Goal: Transaction & Acquisition: Obtain resource

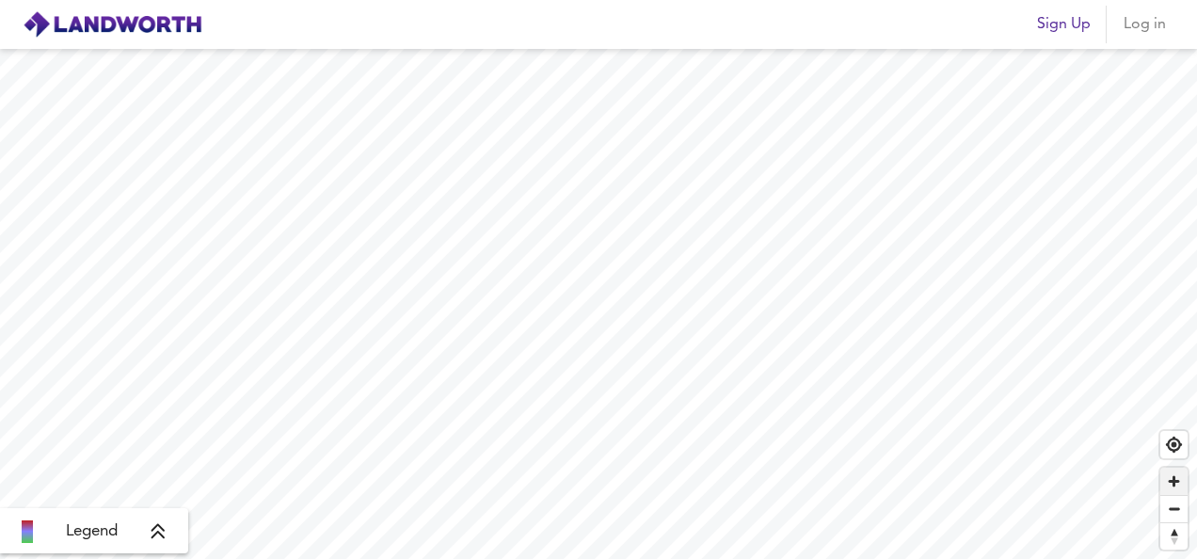
click at [1175, 478] on span "Zoom in" at bounding box center [1174, 481] width 27 height 27
click at [789, 558] on html "Sign Up Log in Legend X Map Settings Basemap OpenStreetMap osm Heatmap Average …" at bounding box center [598, 279] width 1197 height 559
click at [1172, 485] on span "Zoom in" at bounding box center [1174, 481] width 27 height 27
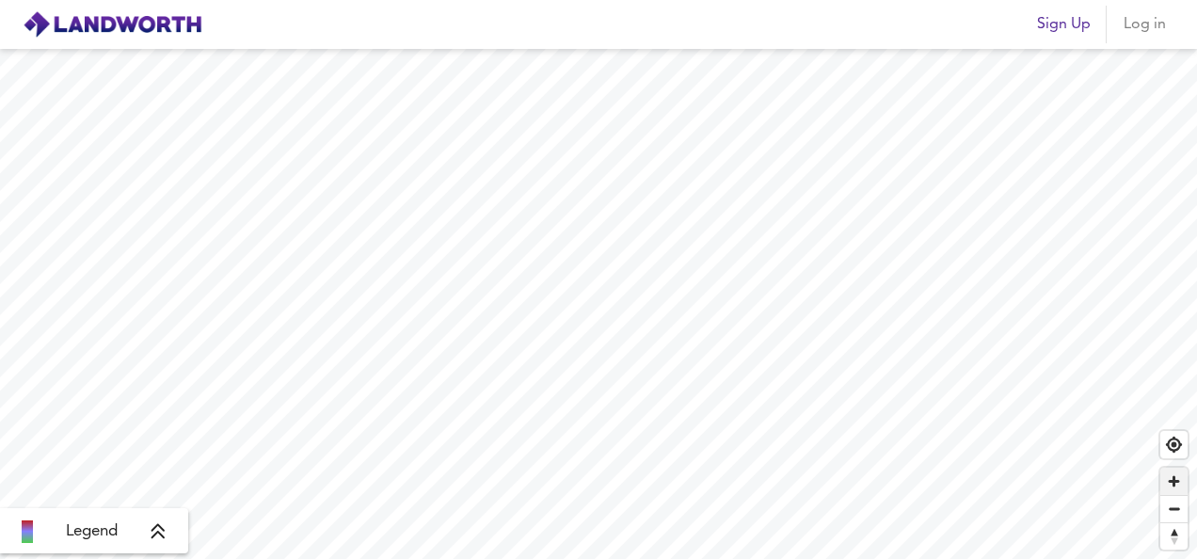
click at [1172, 485] on span "Zoom in" at bounding box center [1174, 481] width 27 height 27
click at [1174, 481] on span "Zoom in" at bounding box center [1174, 481] width 27 height 27
click at [1171, 478] on span "Zoom in" at bounding box center [1174, 481] width 27 height 27
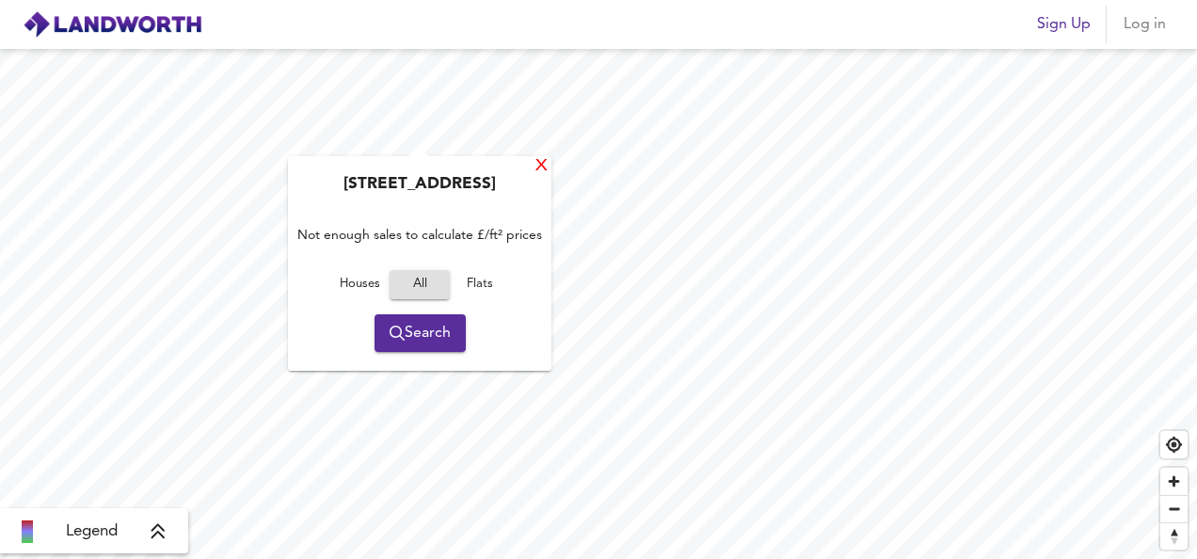
click at [540, 169] on div "X" at bounding box center [542, 166] width 16 height 18
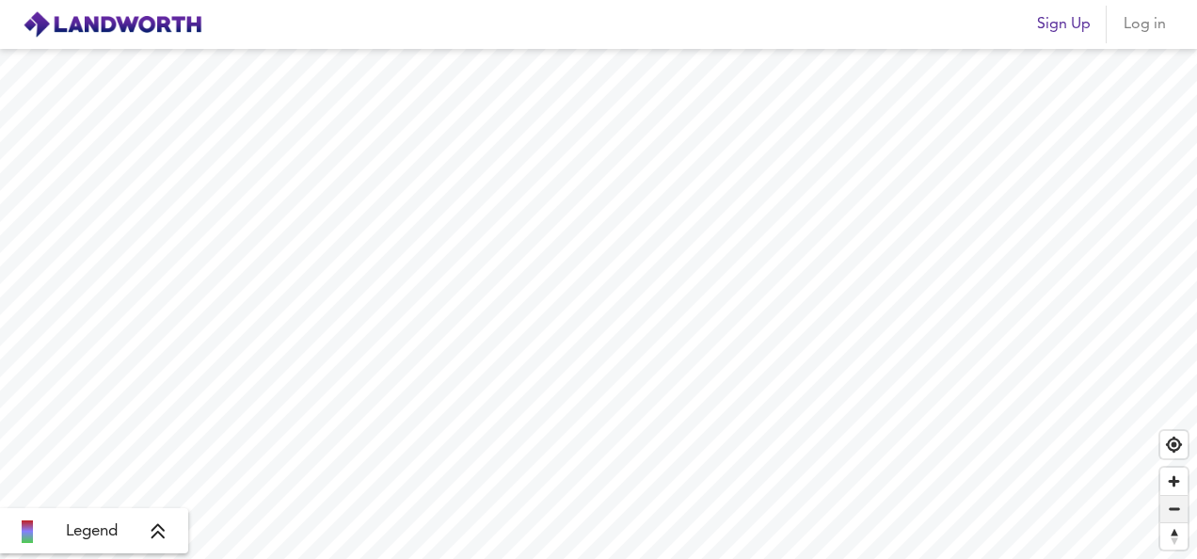
click at [1179, 508] on span "Zoom out" at bounding box center [1174, 509] width 27 height 26
click at [1171, 483] on span "Zoom in" at bounding box center [1174, 481] width 27 height 27
click at [1173, 510] on span "Zoom out" at bounding box center [1174, 509] width 27 height 26
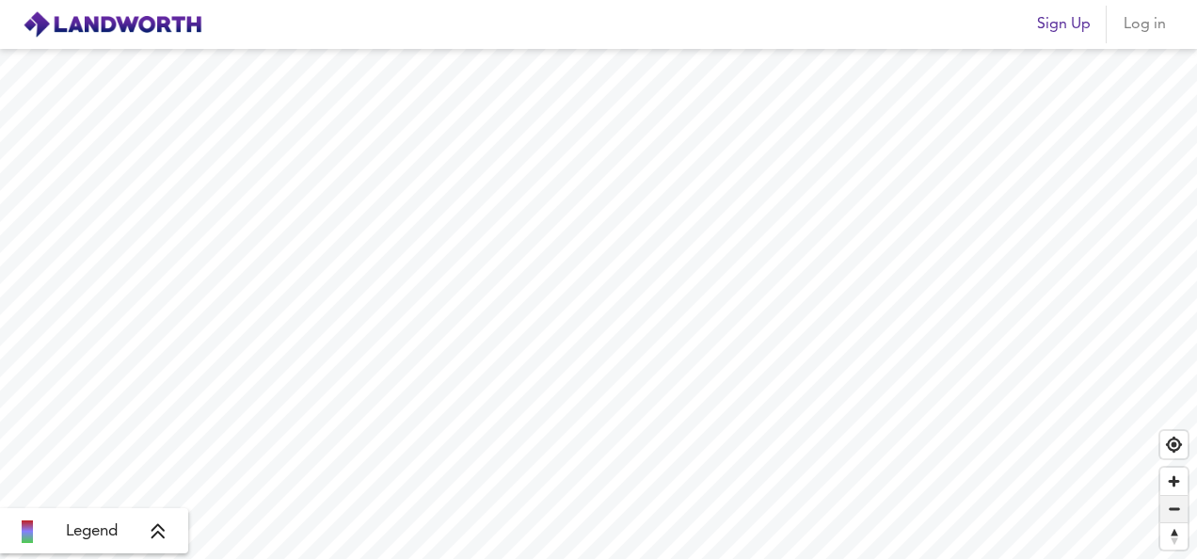
click at [1173, 510] on span "Zoom out" at bounding box center [1174, 509] width 27 height 26
click at [1177, 505] on span "Zoom out" at bounding box center [1174, 509] width 27 height 26
click at [1171, 477] on span "Zoom in" at bounding box center [1174, 481] width 27 height 27
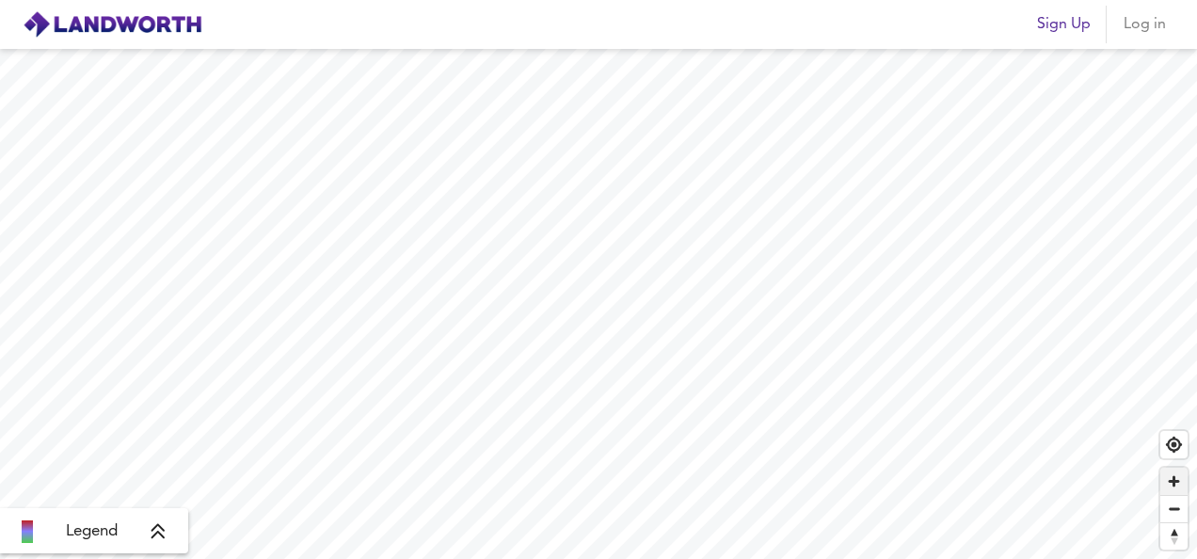
click at [1171, 477] on span "Zoom in" at bounding box center [1174, 481] width 27 height 27
click at [1173, 482] on span "Zoom in" at bounding box center [1174, 481] width 27 height 27
click at [1170, 446] on span "Find my location" at bounding box center [1174, 444] width 27 height 27
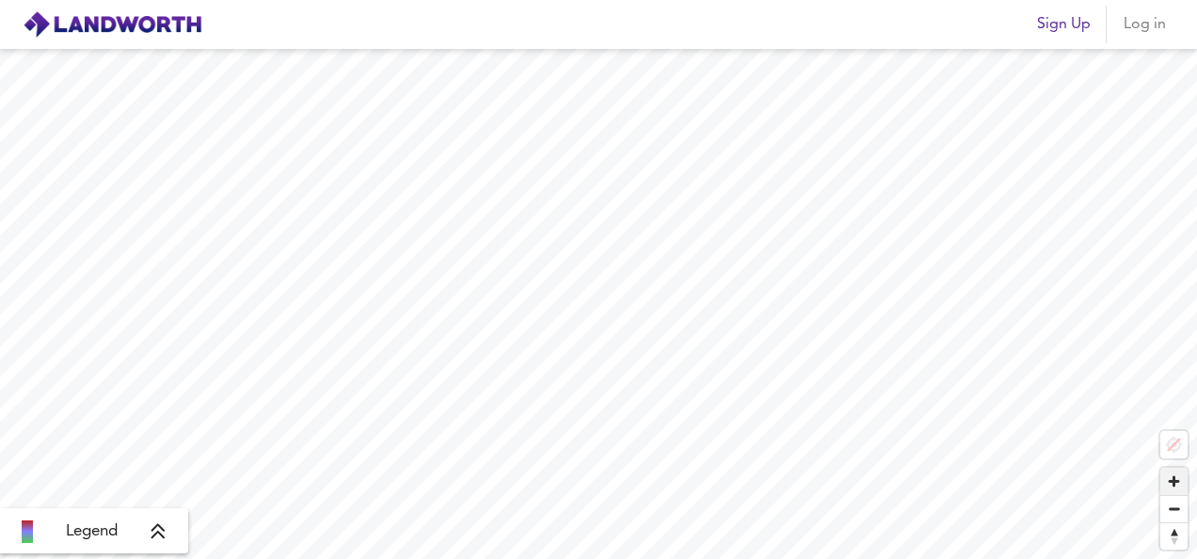
click at [1171, 481] on span "Zoom in" at bounding box center [1174, 481] width 27 height 27
click at [1169, 480] on span "Zoom in" at bounding box center [1174, 481] width 27 height 27
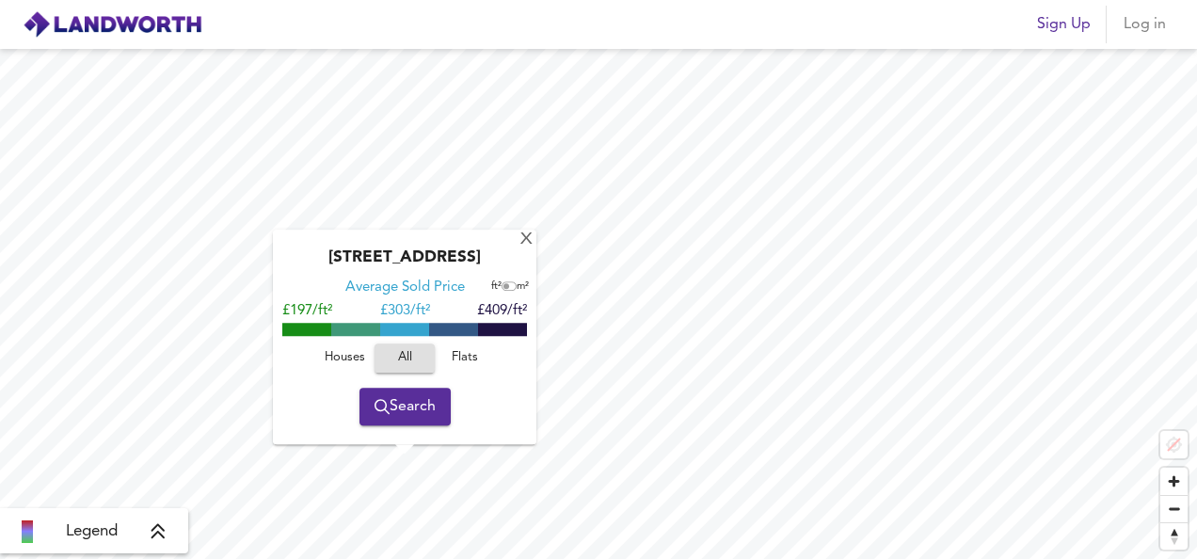
click at [170, 21] on img at bounding box center [113, 24] width 180 height 28
click at [1052, 29] on span "Sign Up" at bounding box center [1064, 24] width 54 height 26
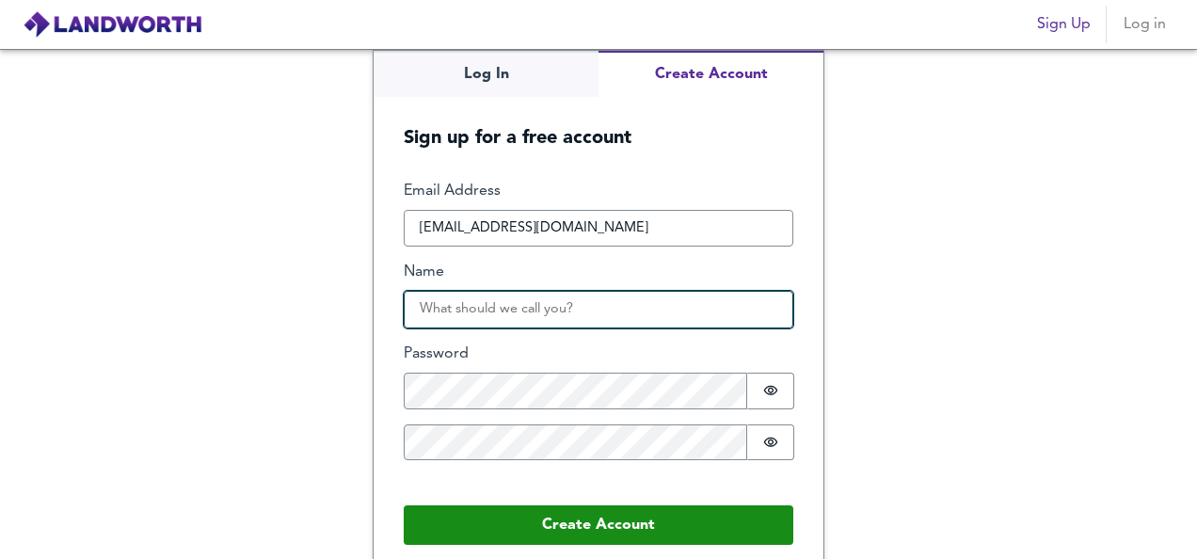
click at [518, 303] on input "Name" at bounding box center [599, 310] width 390 height 38
type input "Lesley"
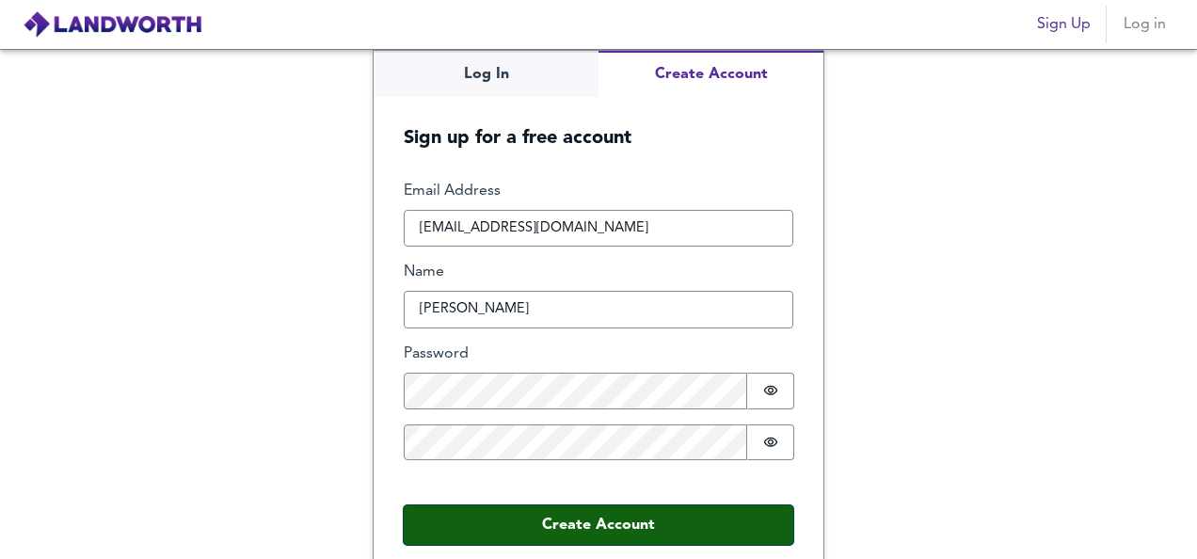
click at [632, 517] on button "Create Account" at bounding box center [599, 526] width 390 height 40
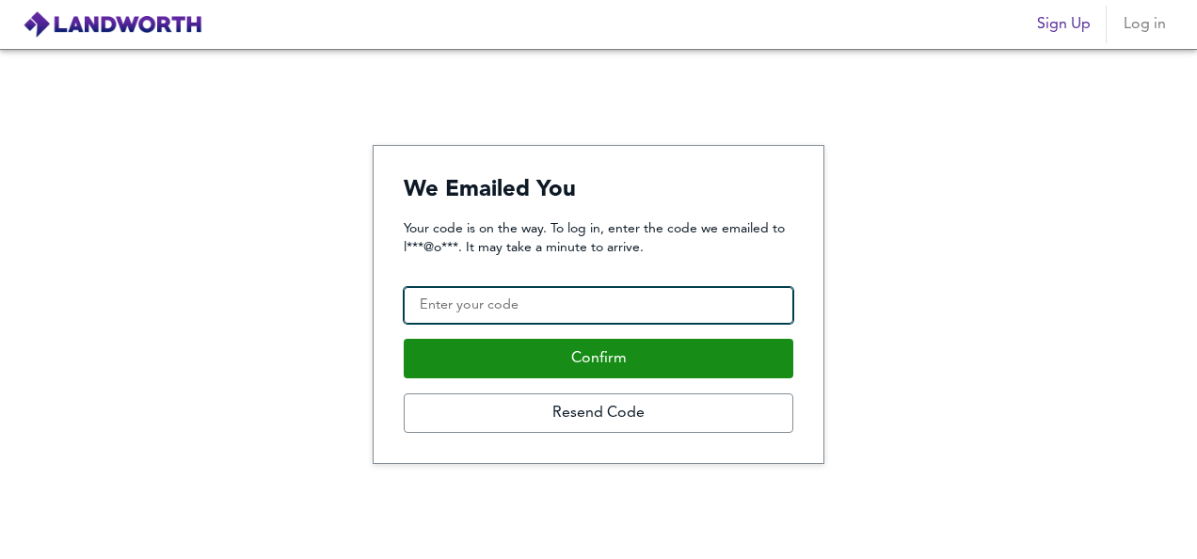
click at [556, 306] on input "Confirmation Code" at bounding box center [599, 306] width 390 height 38
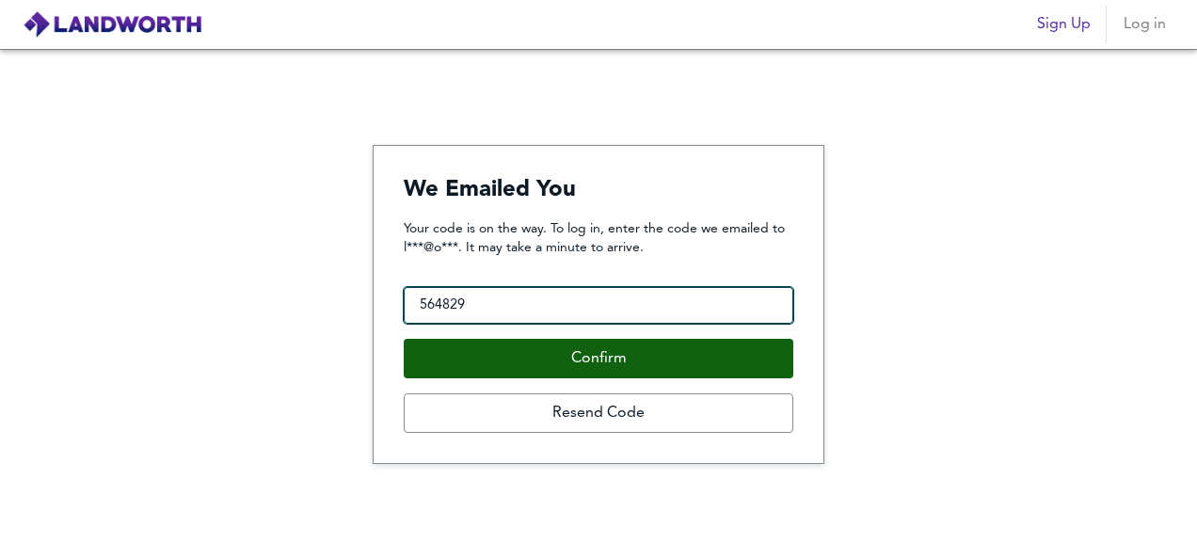
type input "564829"
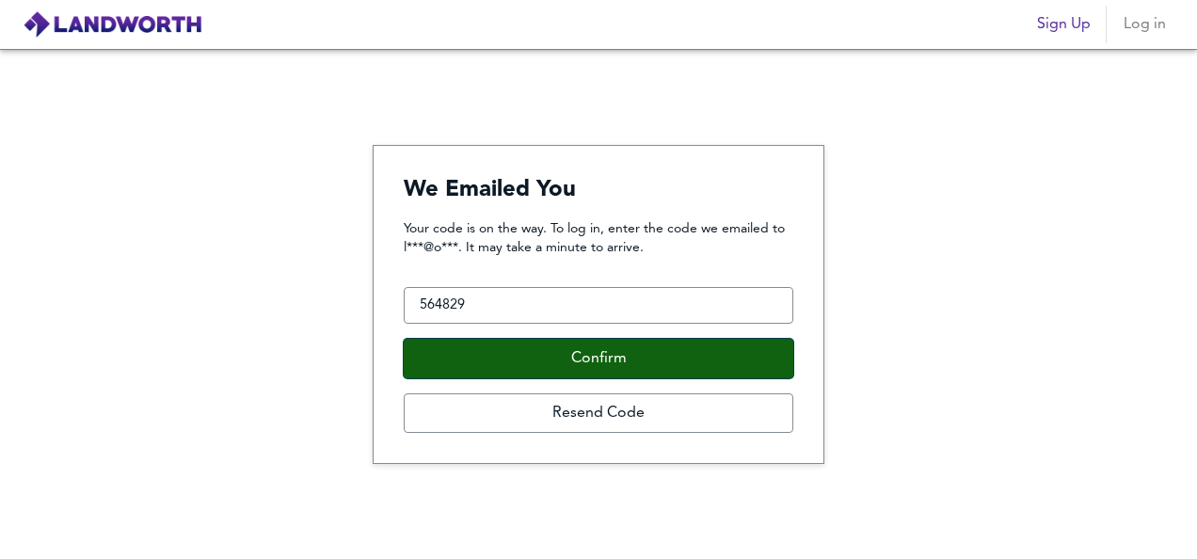
click at [591, 352] on button "Confirm" at bounding box center [599, 359] width 390 height 40
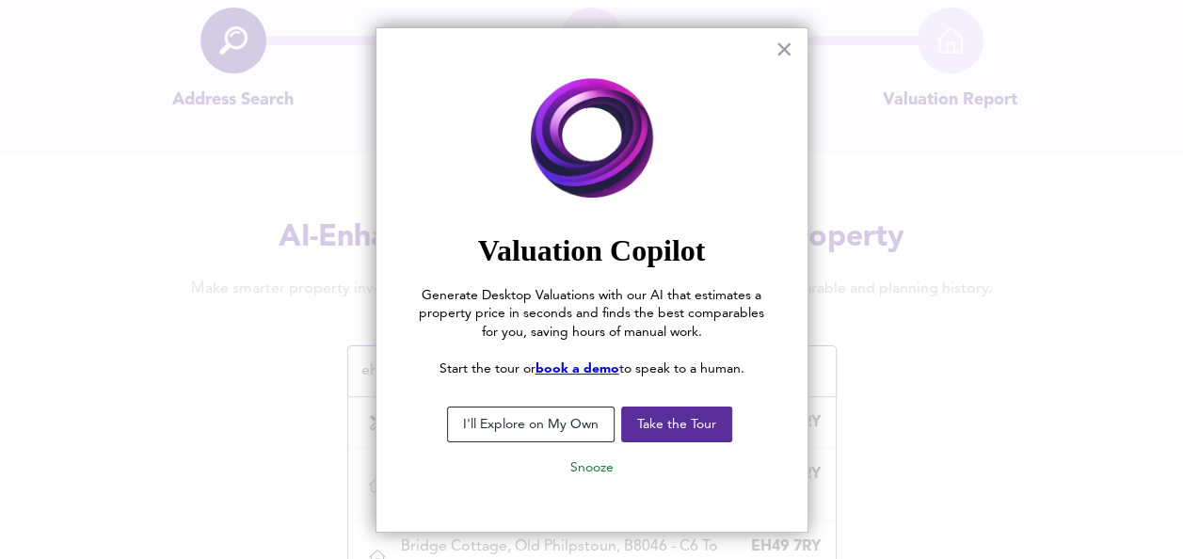
scroll to position [87, 0]
click at [567, 430] on button "I'll Explore on My Own" at bounding box center [531, 425] width 168 height 36
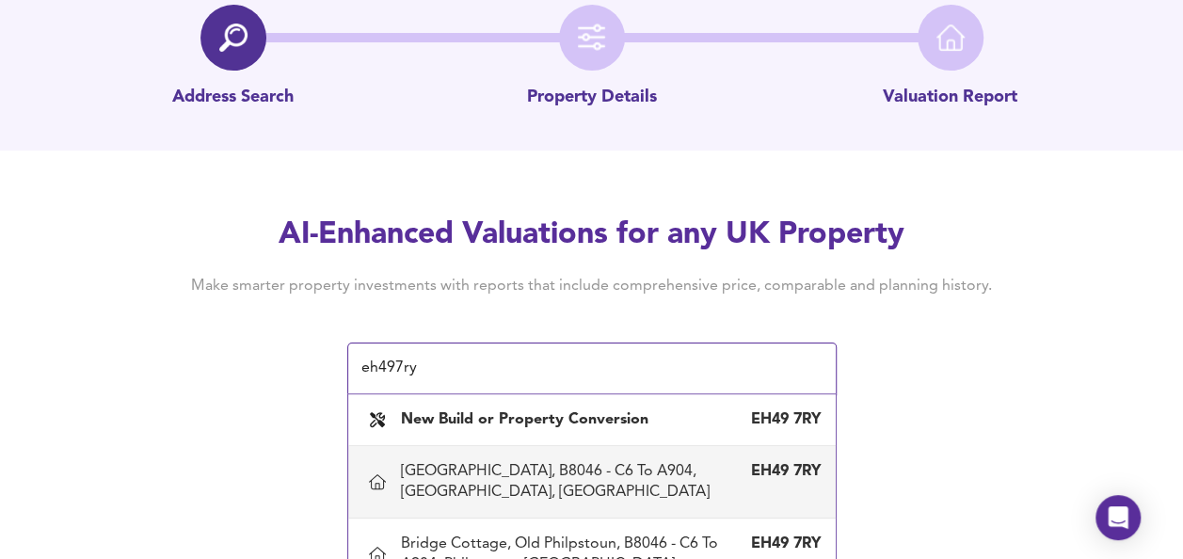
click at [545, 476] on div "[GEOGRAPHIC_DATA], B8046 - C6 To A904, [GEOGRAPHIC_DATA], [GEOGRAPHIC_DATA]" at bounding box center [573, 481] width 345 height 41
type input "[GEOGRAPHIC_DATA], B8046 - C6 To A904, [GEOGRAPHIC_DATA], [GEOGRAPHIC_DATA]"
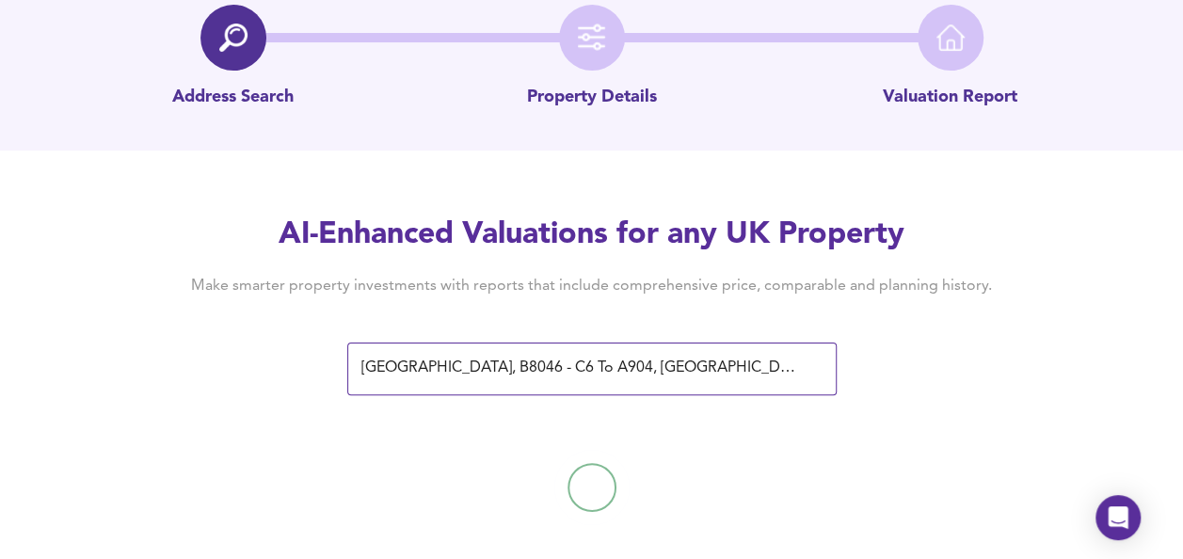
scroll to position [109, 0]
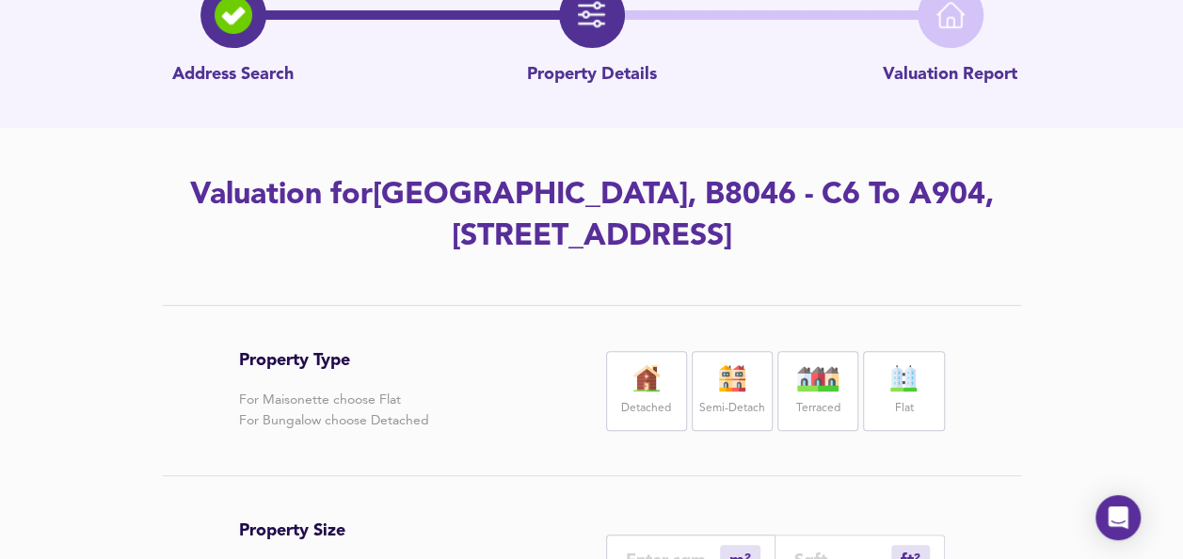
click at [648, 382] on img at bounding box center [646, 378] width 47 height 26
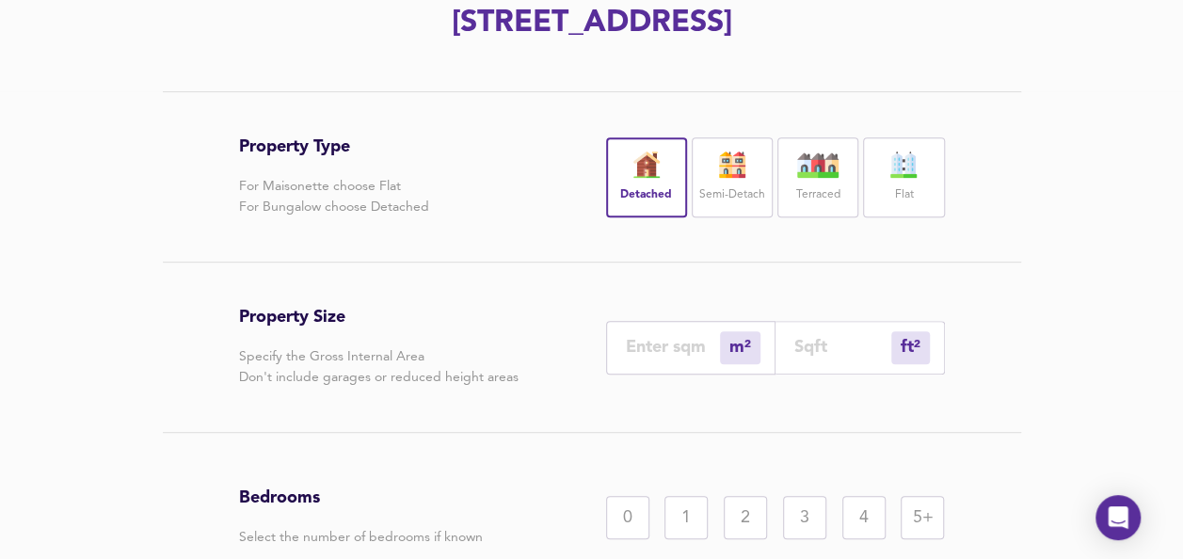
scroll to position [378, 0]
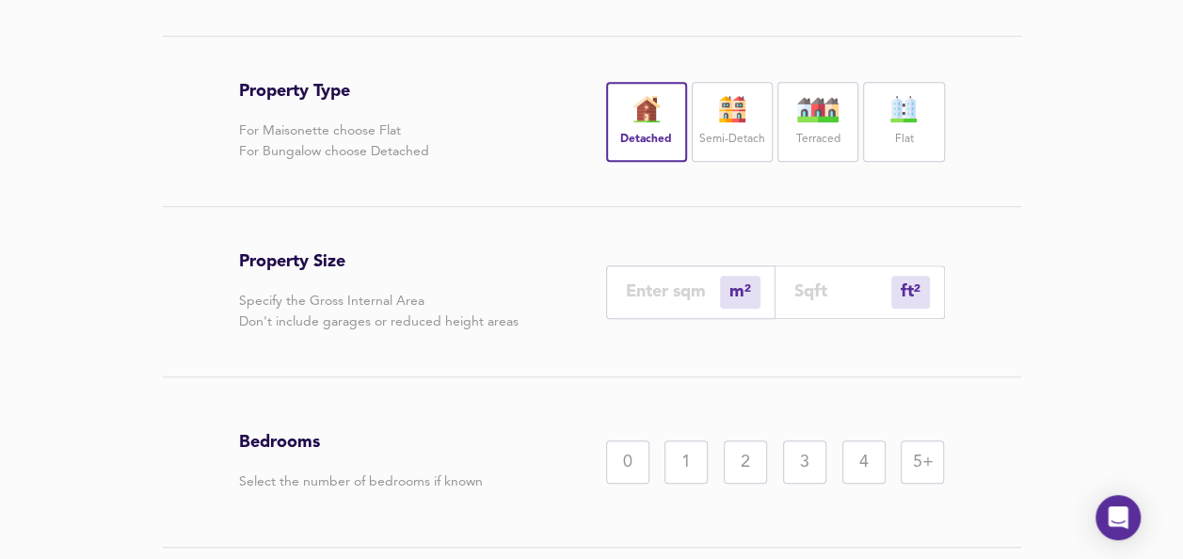
click at [900, 297] on div "ft²" at bounding box center [910, 292] width 39 height 33
click at [847, 281] on input "number" at bounding box center [843, 291] width 97 height 20
type input "0"
type input "1"
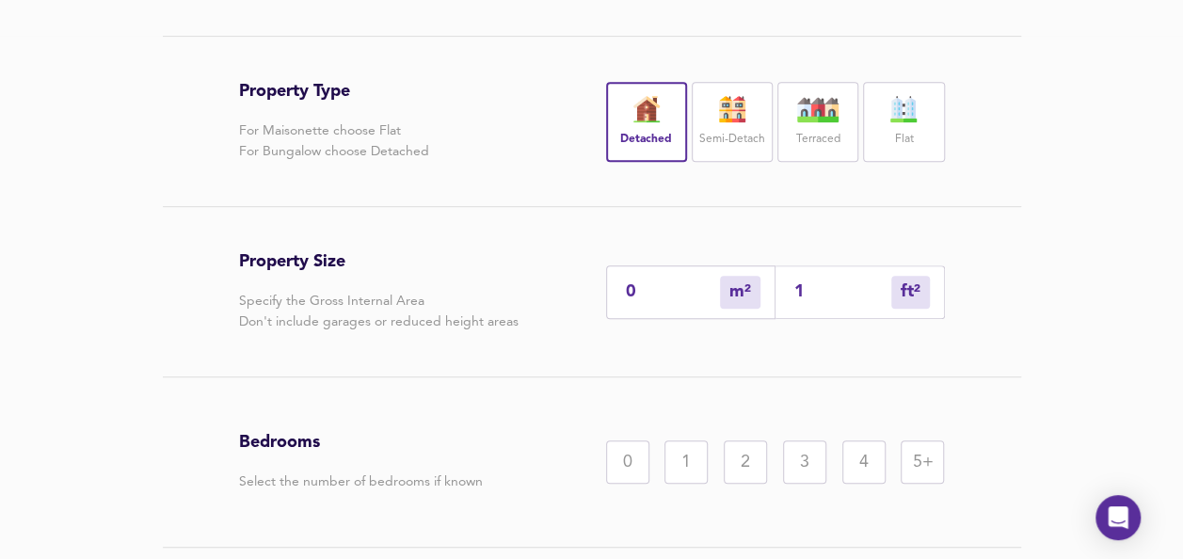
type input "14"
type input "13"
type input "140"
type input "130"
type input "1400"
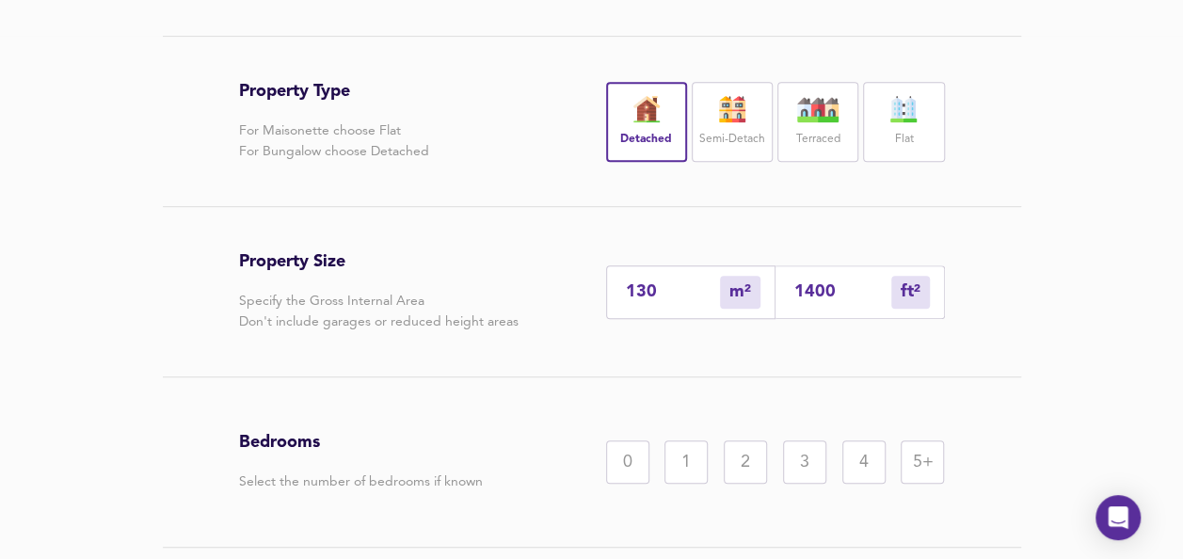
click at [804, 463] on div "3" at bounding box center [804, 462] width 43 height 43
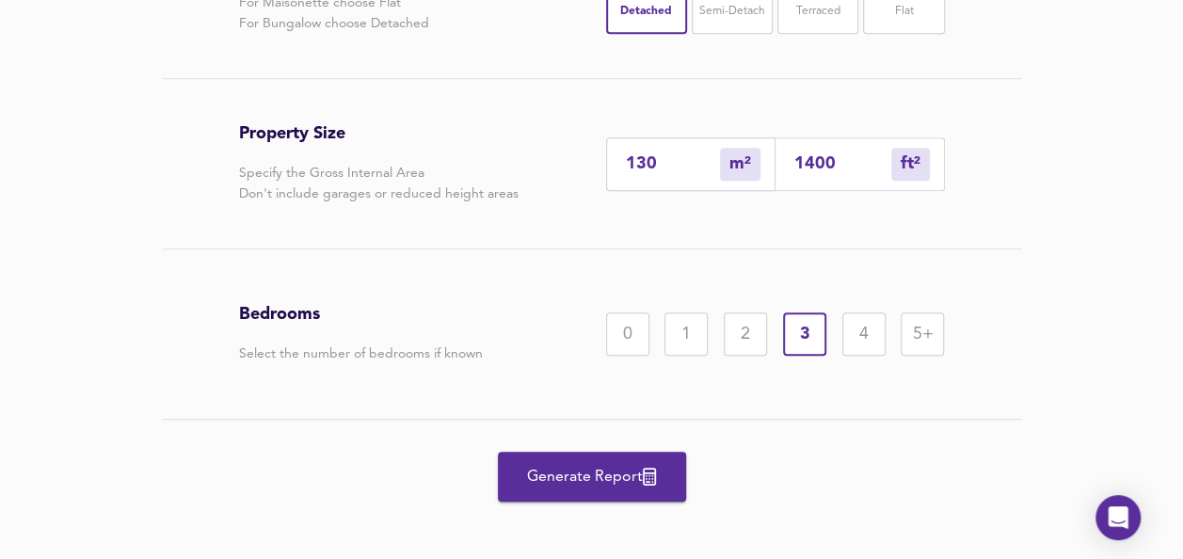
scroll to position [519, 0]
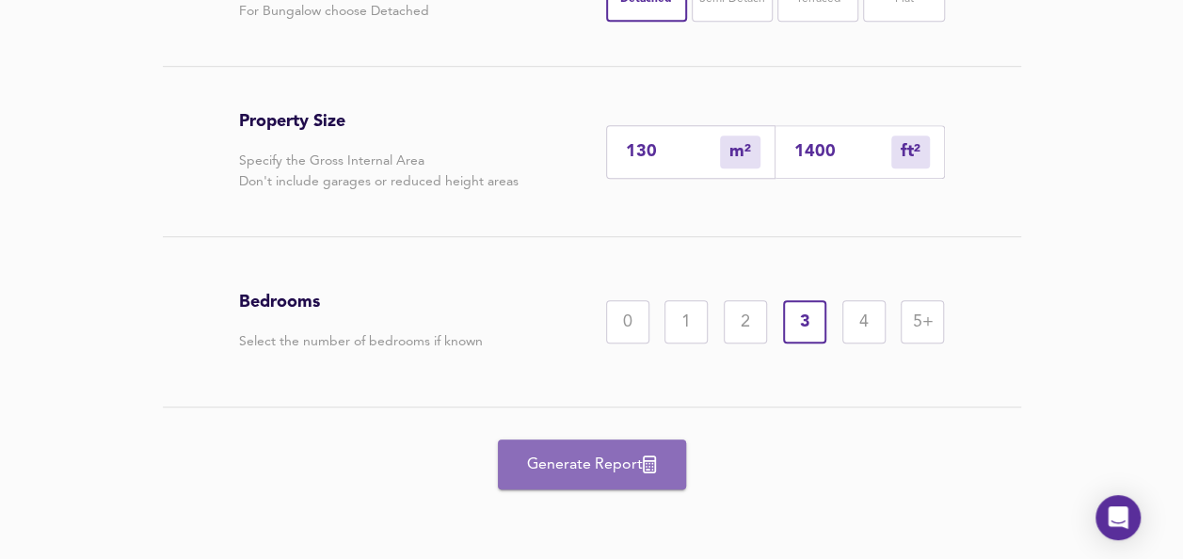
click at [597, 456] on span "Generate Report" at bounding box center [592, 465] width 151 height 26
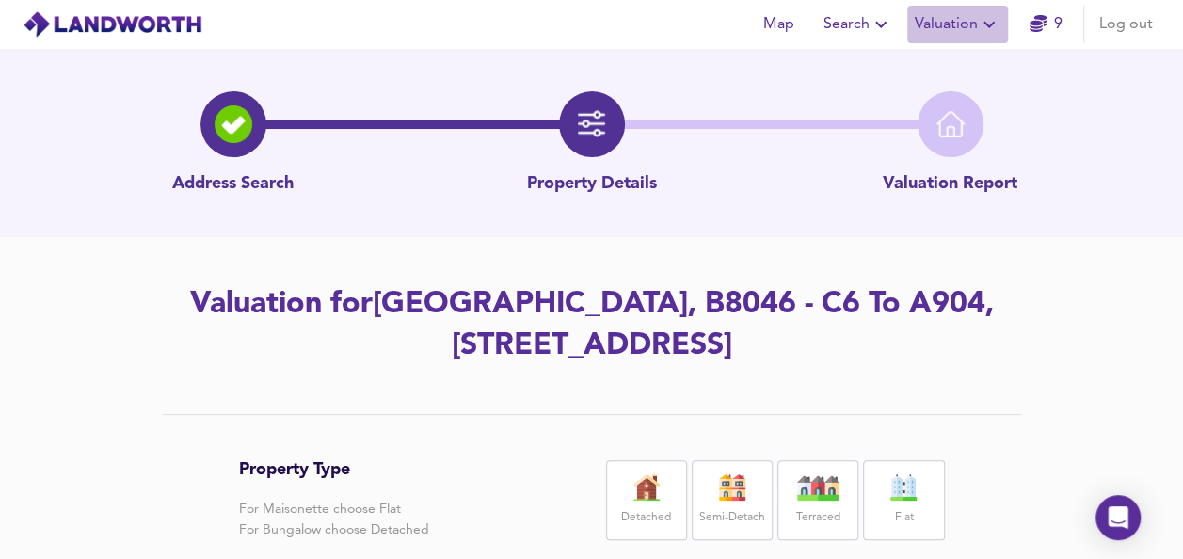
click at [960, 30] on span "Valuation" at bounding box center [958, 24] width 86 height 26
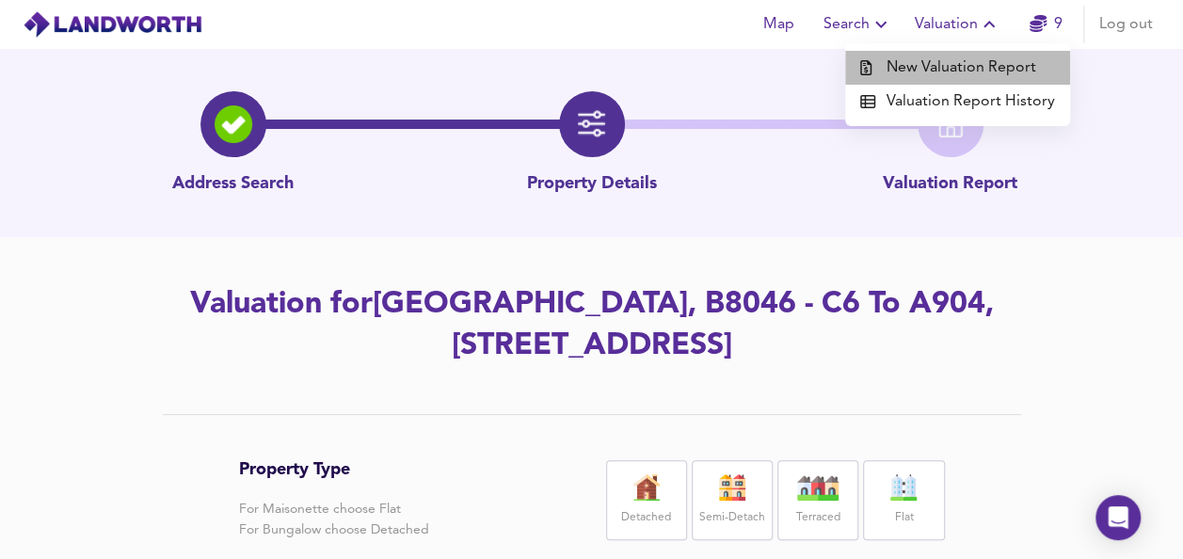
click at [964, 64] on li "New Valuation Report" at bounding box center [957, 68] width 225 height 34
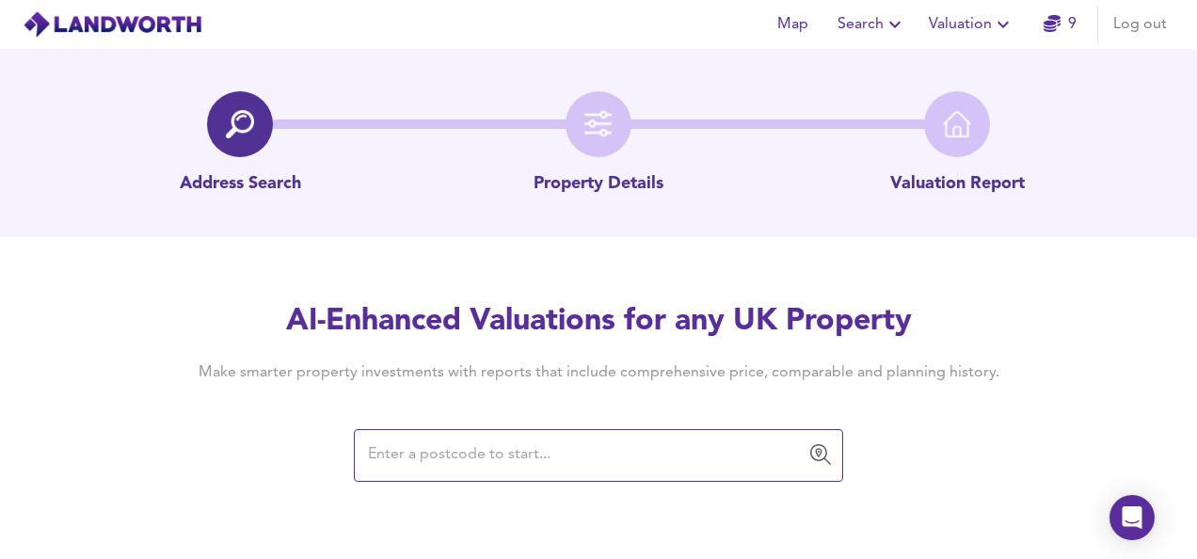
click at [536, 473] on input "text" at bounding box center [584, 456] width 444 height 36
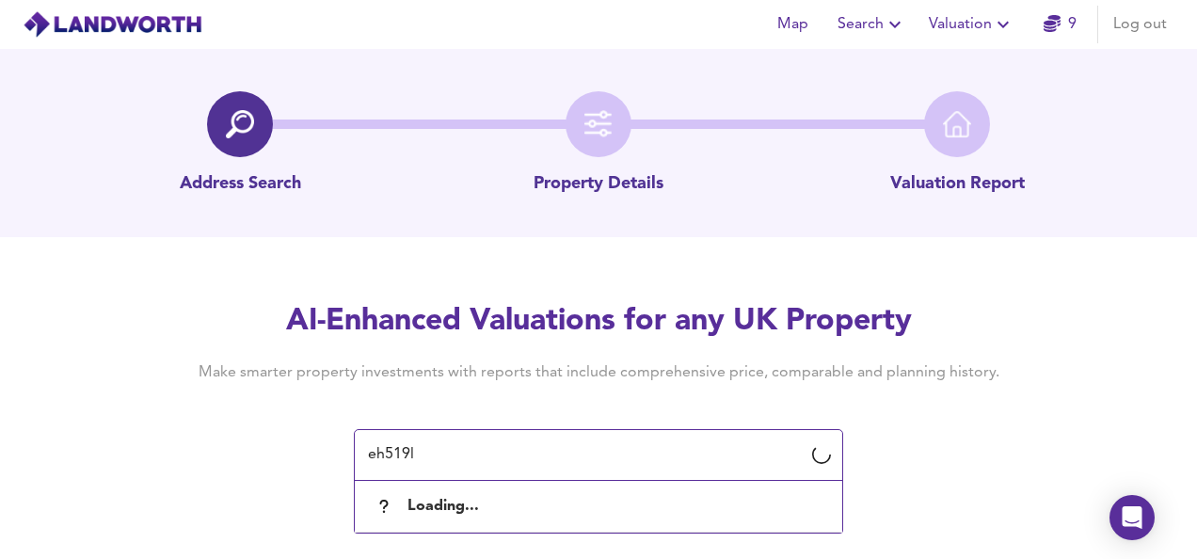
type input "eh519lr"
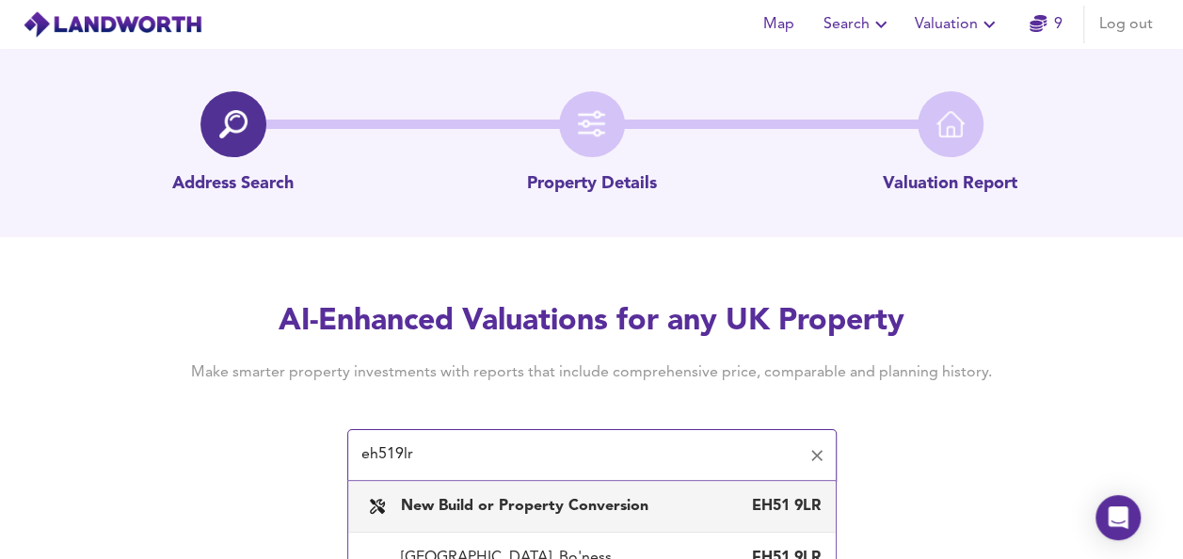
click at [542, 508] on b "New Build or Property Conversion" at bounding box center [525, 506] width 248 height 15
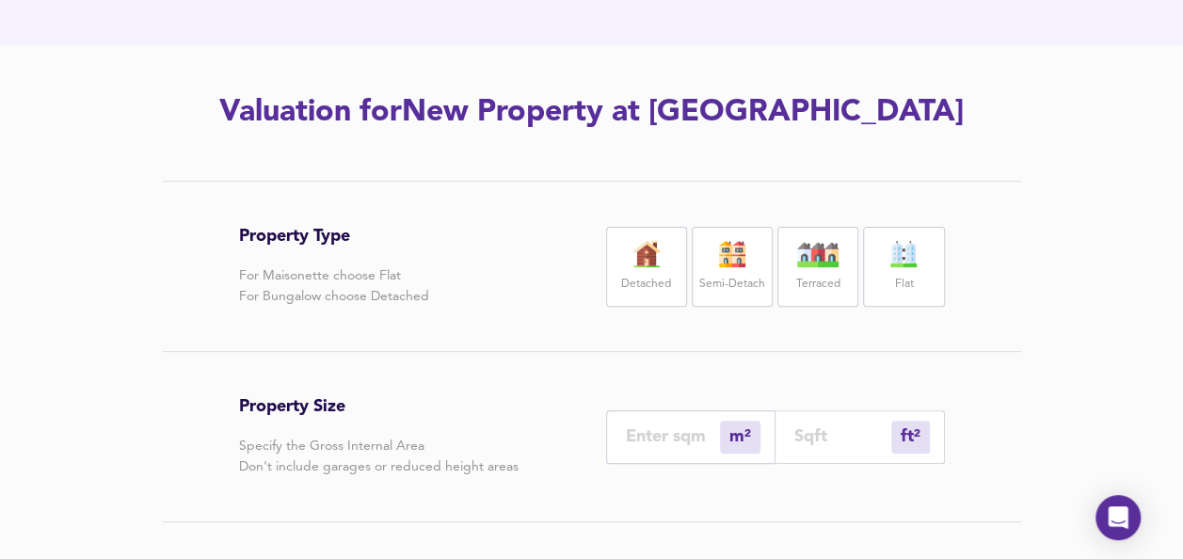
scroll to position [200, 0]
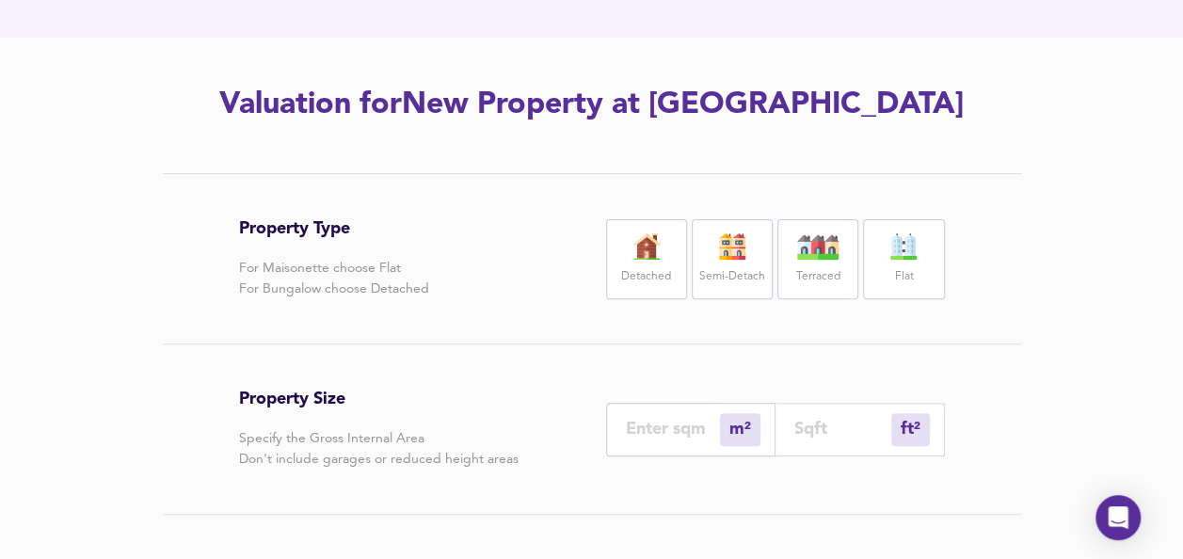
click at [668, 267] on label "Detached" at bounding box center [646, 277] width 50 height 24
click at [825, 434] on input "number" at bounding box center [843, 429] width 97 height 20
type input "0"
type input "2"
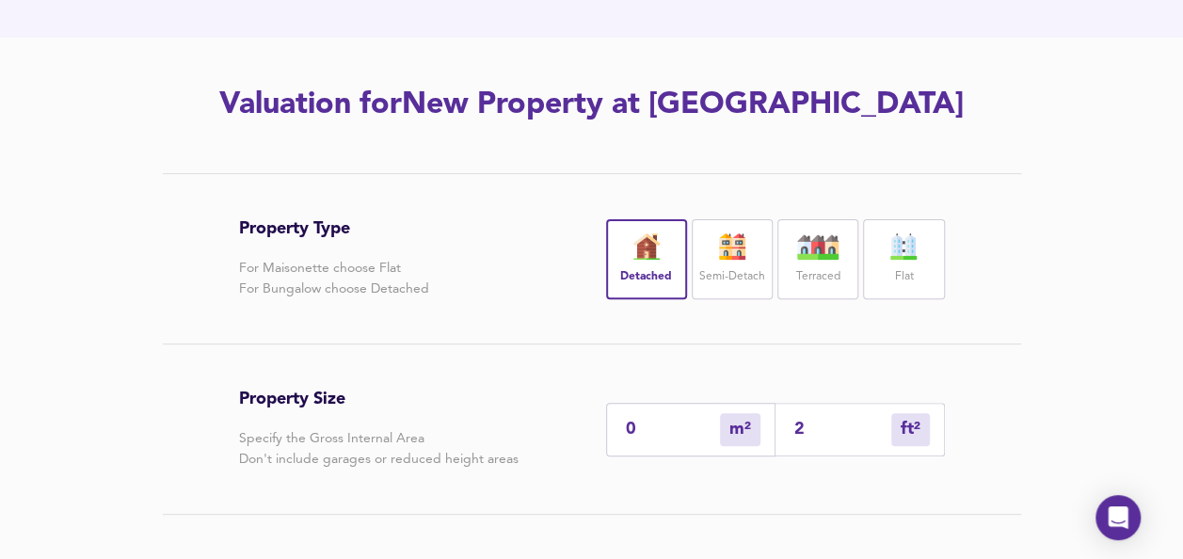
type input "25"
type input "23"
type input "250"
type input "232"
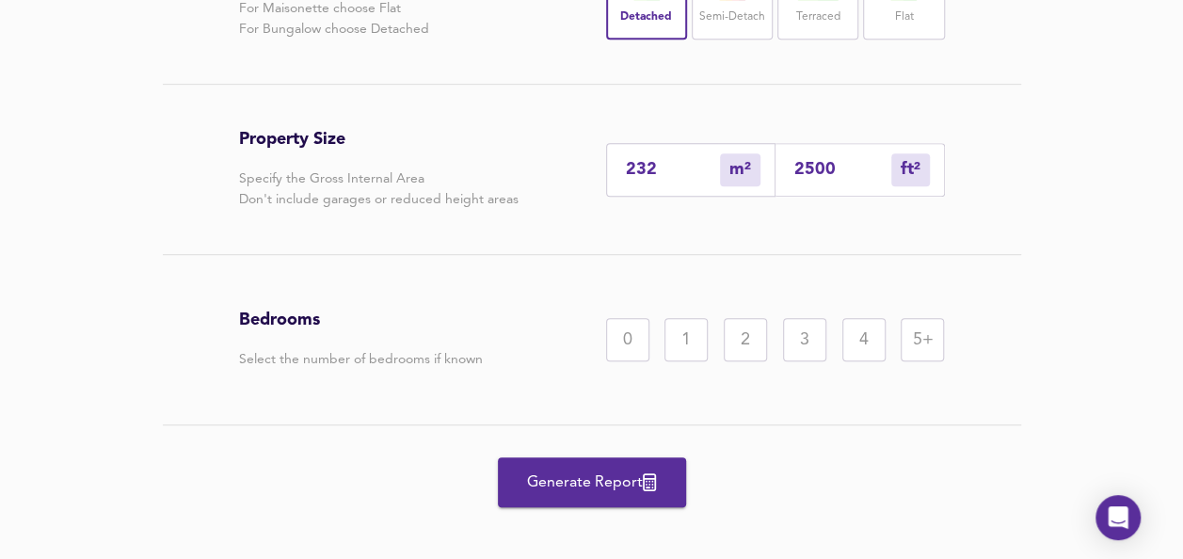
scroll to position [477, 0]
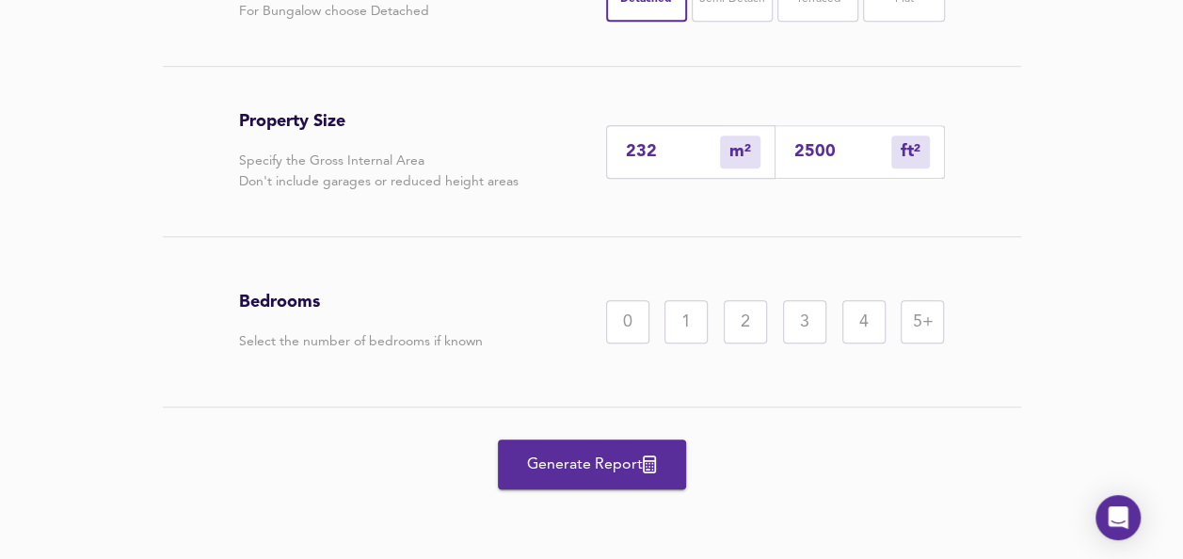
type input "2500"
click at [923, 321] on div "5+" at bounding box center [922, 321] width 43 height 43
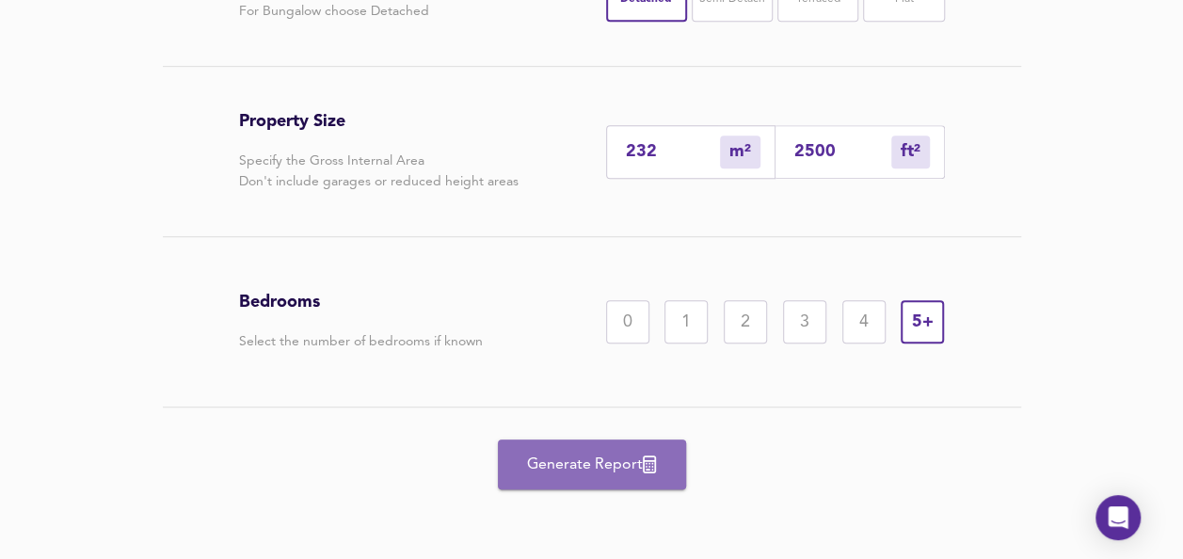
click at [599, 455] on span "Generate Report" at bounding box center [592, 465] width 151 height 26
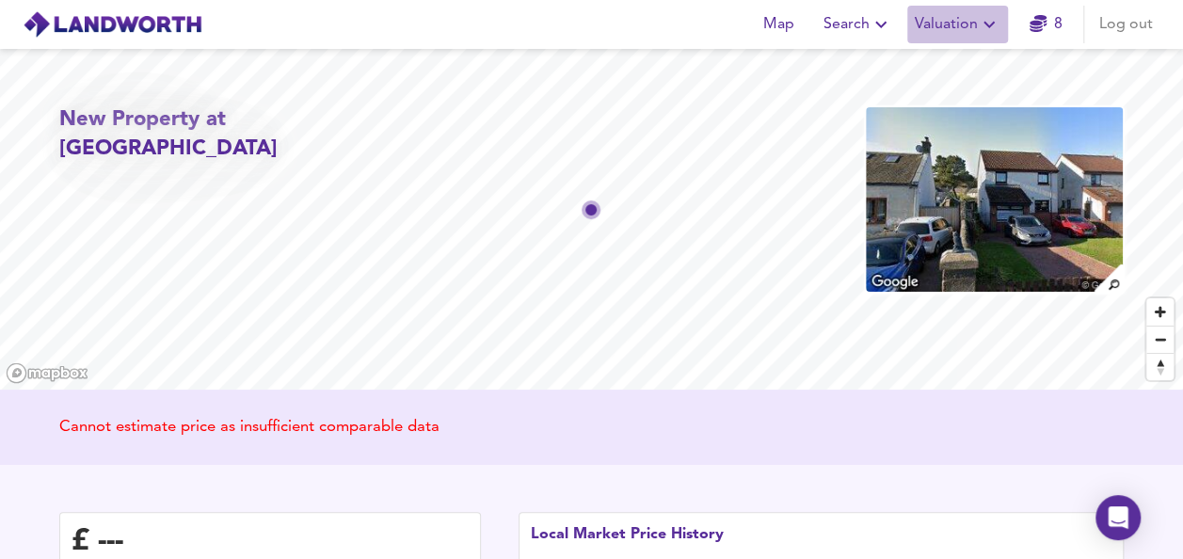
click at [958, 23] on span "Valuation" at bounding box center [958, 24] width 86 height 26
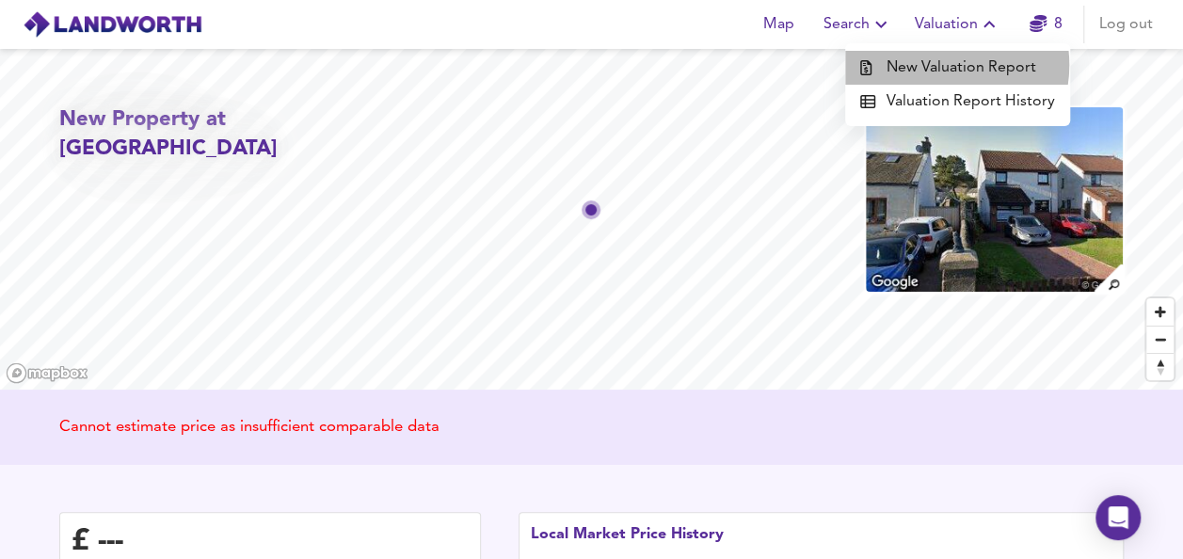
click at [940, 65] on li "New Valuation Report" at bounding box center [957, 68] width 225 height 34
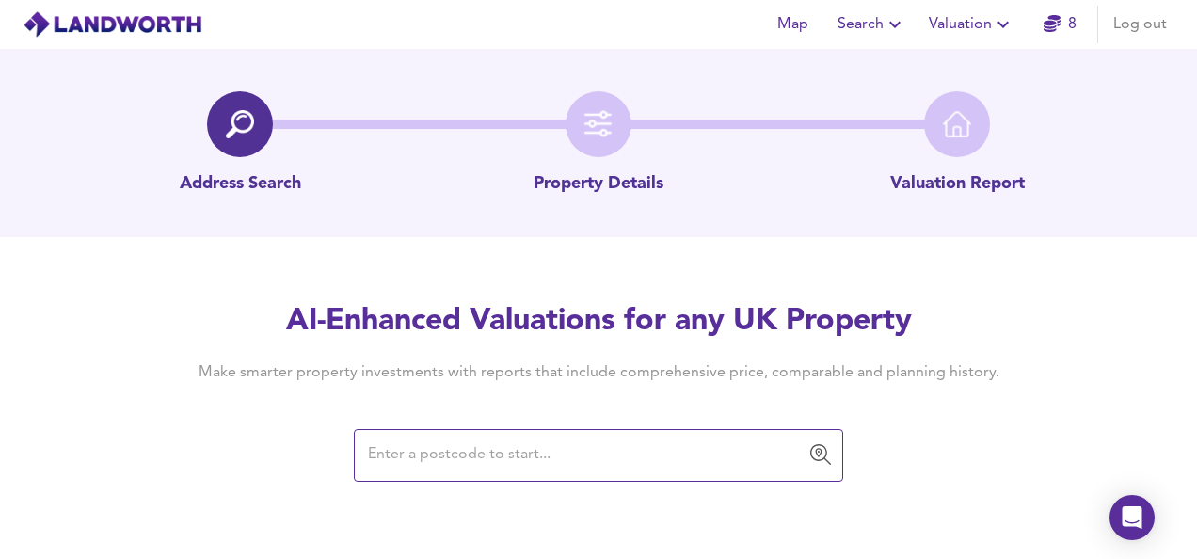
click at [505, 453] on input "text" at bounding box center [584, 456] width 444 height 36
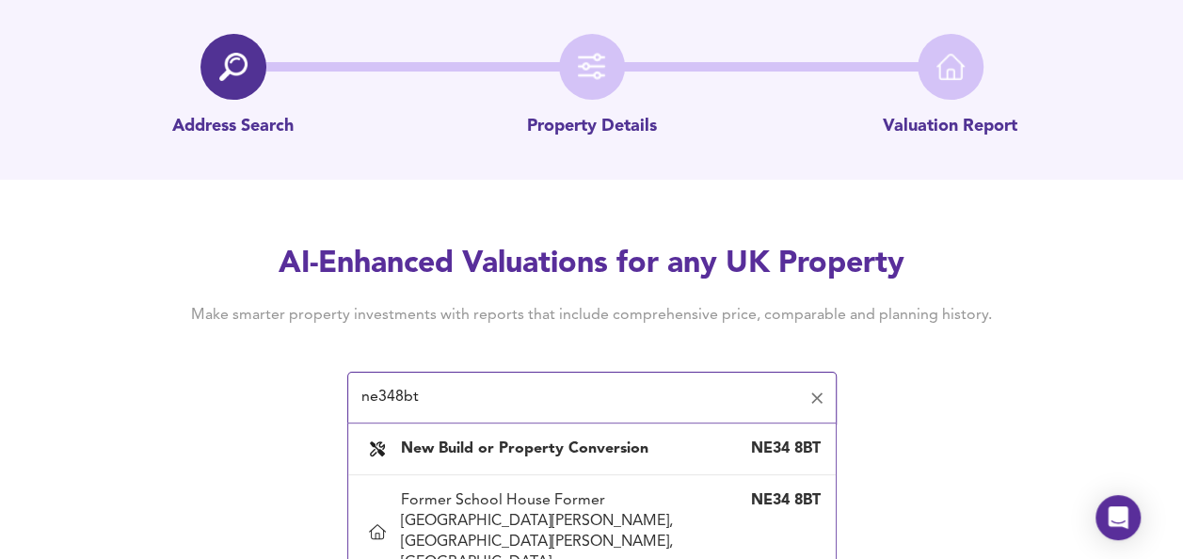
scroll to position [67, 0]
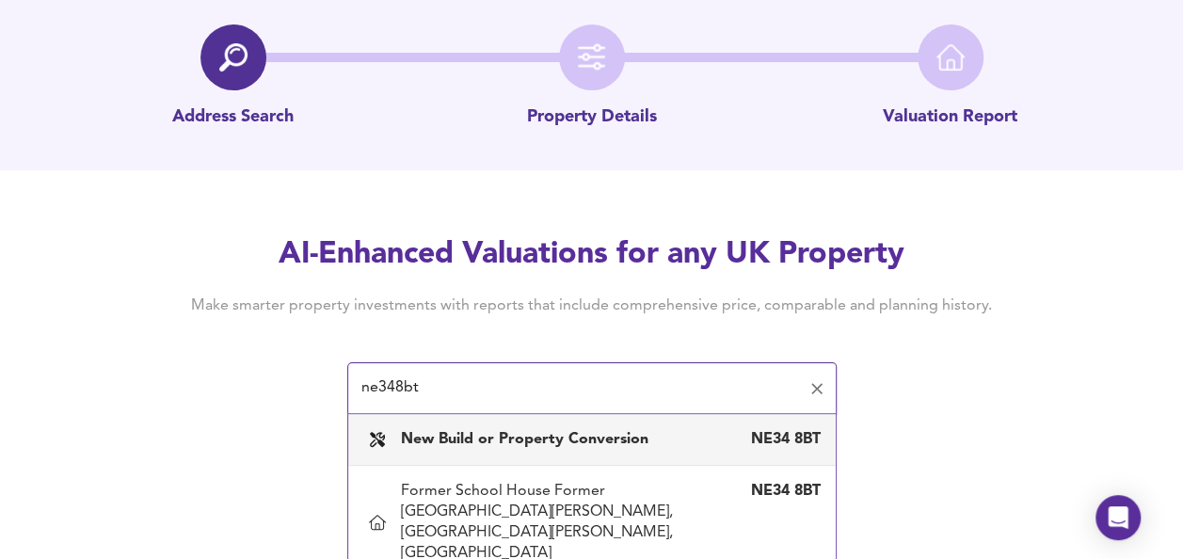
click at [456, 393] on input "ne348bt" at bounding box center [578, 389] width 444 height 36
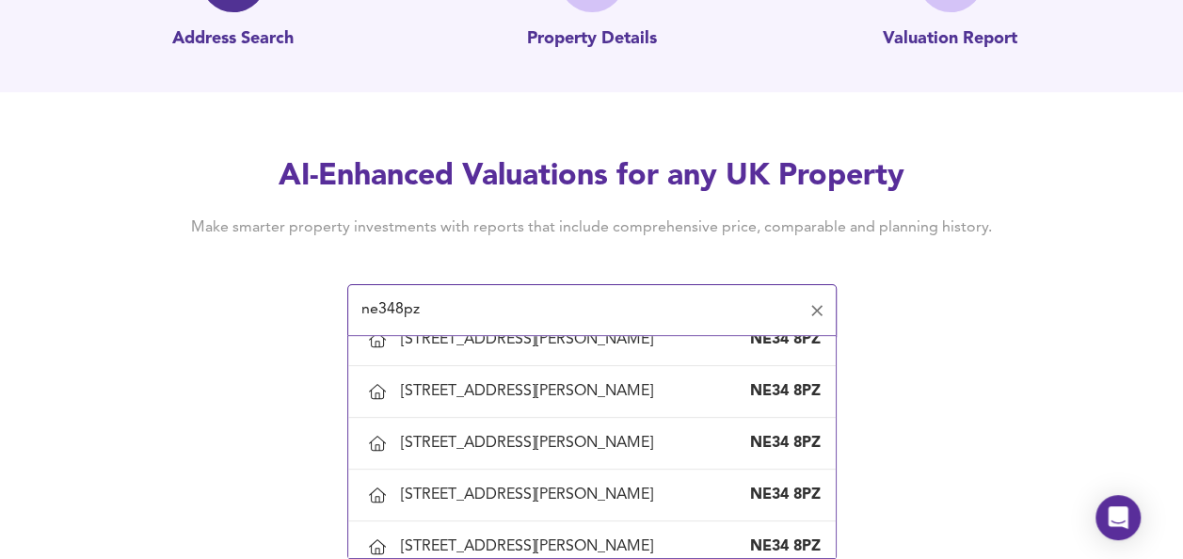
scroll to position [1218, 0]
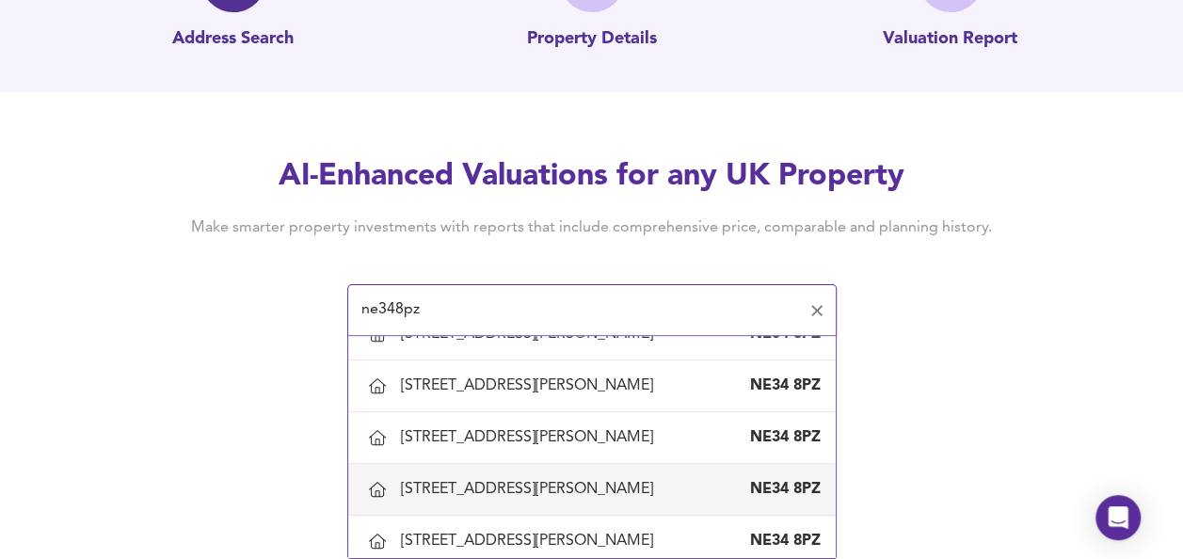
click at [661, 486] on div "[STREET_ADDRESS][PERSON_NAME]" at bounding box center [531, 489] width 260 height 21
type input "[STREET_ADDRESS][PERSON_NAME]"
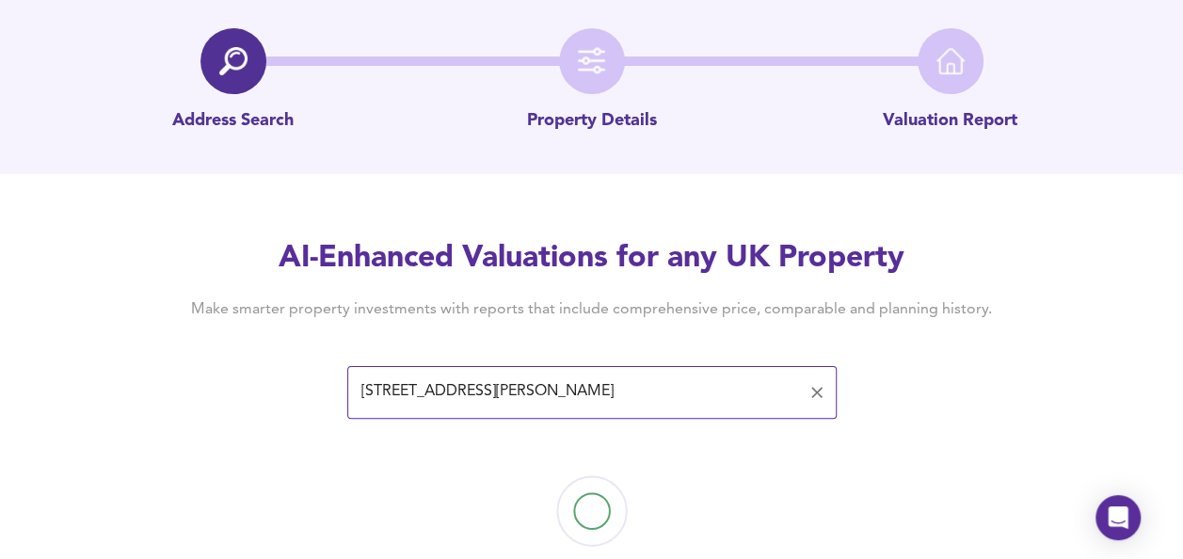
scroll to position [109, 0]
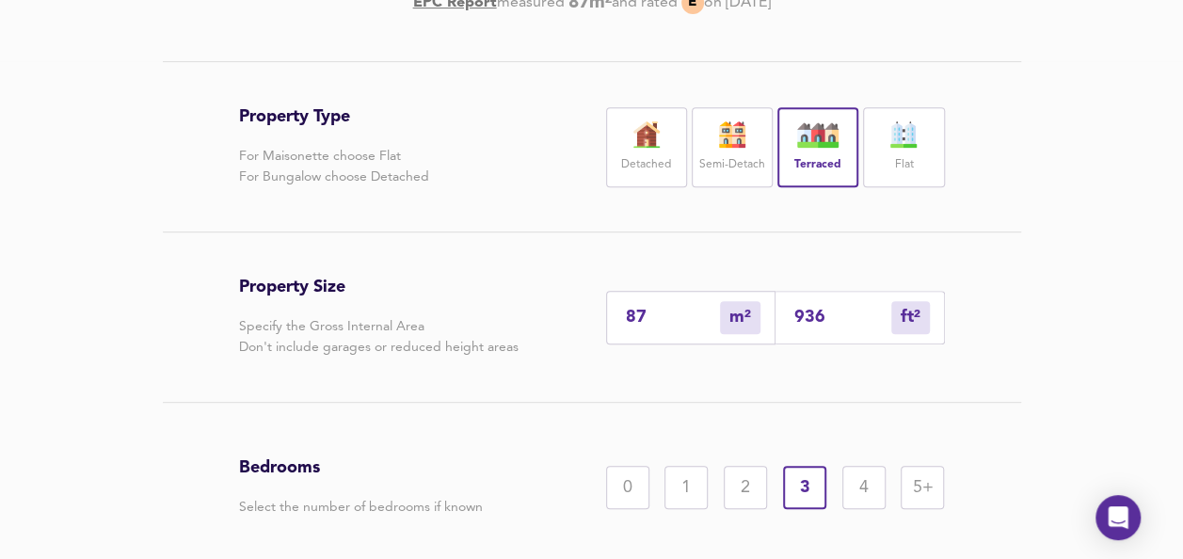
scroll to position [377, 0]
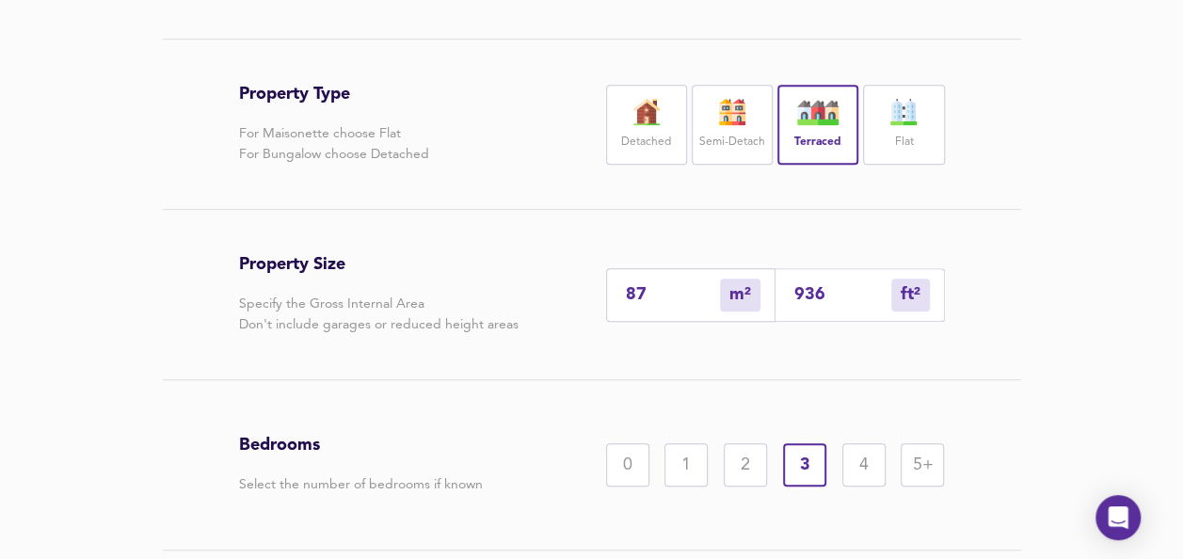
drag, startPoint x: 917, startPoint y: 296, endPoint x: 729, endPoint y: 119, distance: 258.4
click at [729, 119] on div "Property Type For Maisonette choose Flat For Bungalow choose Detached Detached …" at bounding box center [592, 352] width 904 height 626
click at [729, 119] on img at bounding box center [732, 112] width 47 height 26
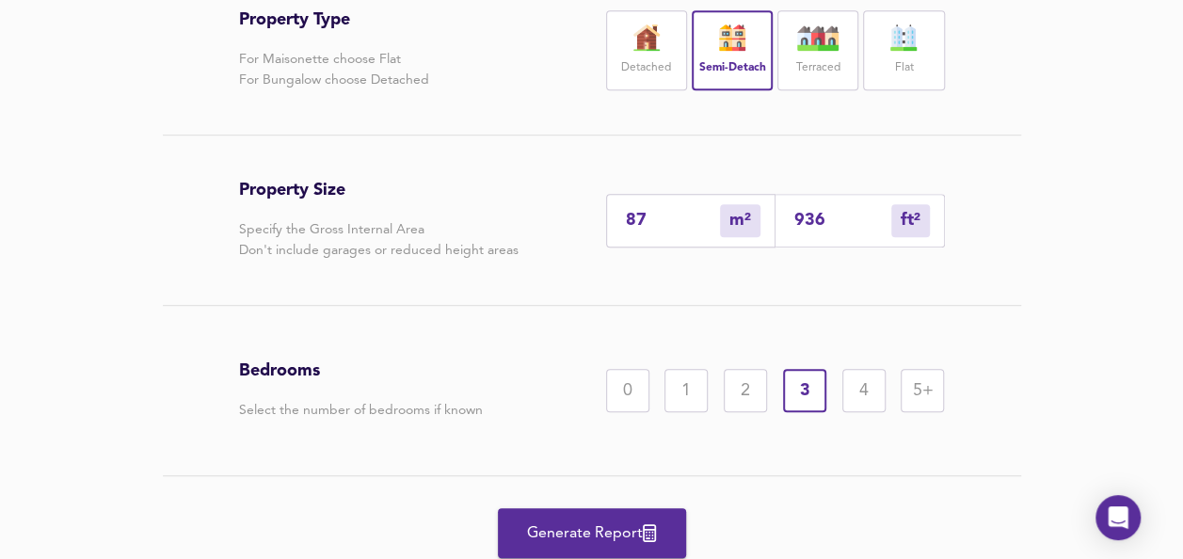
scroll to position [520, 0]
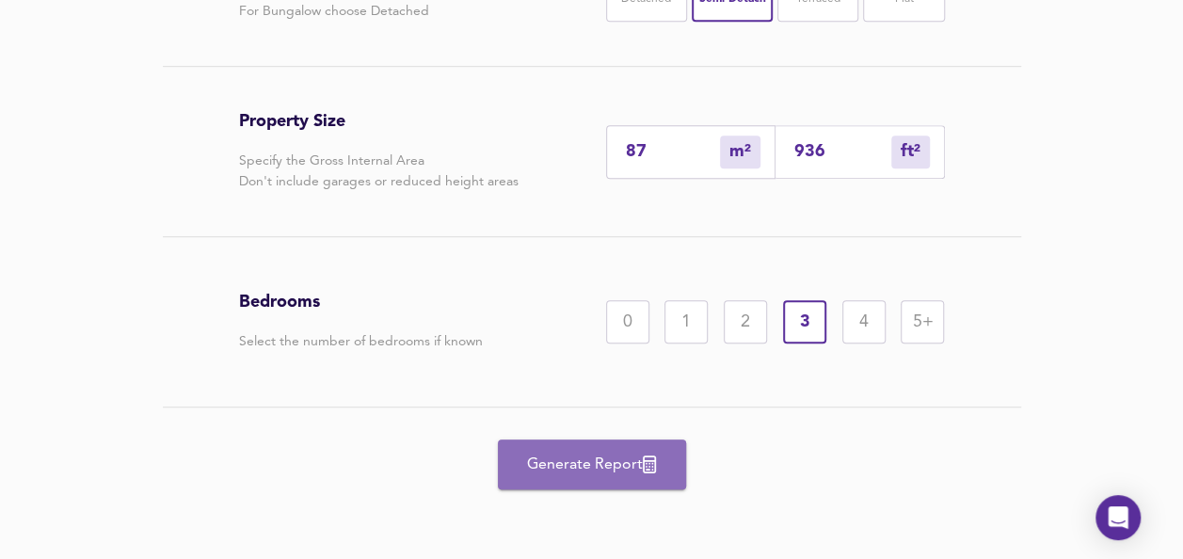
click at [595, 465] on span "Generate Report" at bounding box center [592, 465] width 151 height 26
